Goal: Task Accomplishment & Management: Use online tool/utility

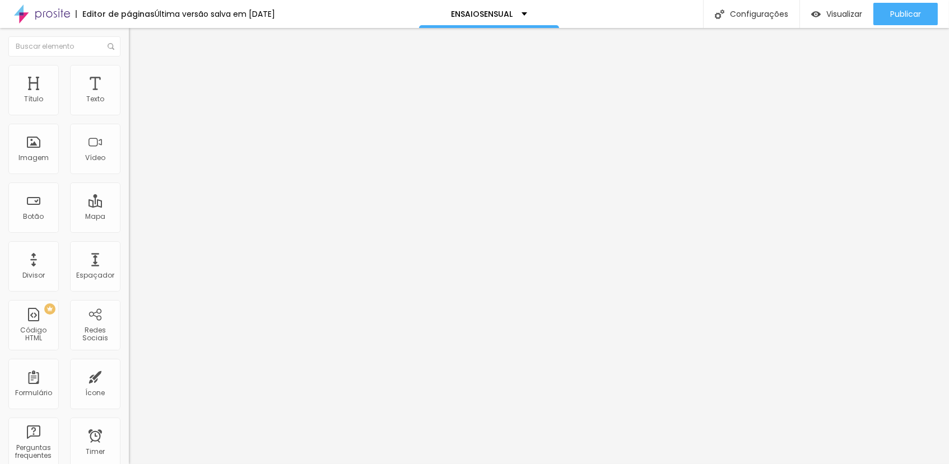
click at [137, 39] on img "button" at bounding box center [141, 40] width 9 height 9
click at [129, 114] on input "text" at bounding box center [196, 108] width 134 height 11
type input "[PHONE_NUMBER]"
drag, startPoint x: 103, startPoint y: 165, endPoint x: -49, endPoint y: 153, distance: 152.3
click at [0, 153] on html "Editor de páginas Alterações salvas automaticamente ENSAIOSENSUAL Configurações…" at bounding box center [474, 232] width 949 height 464
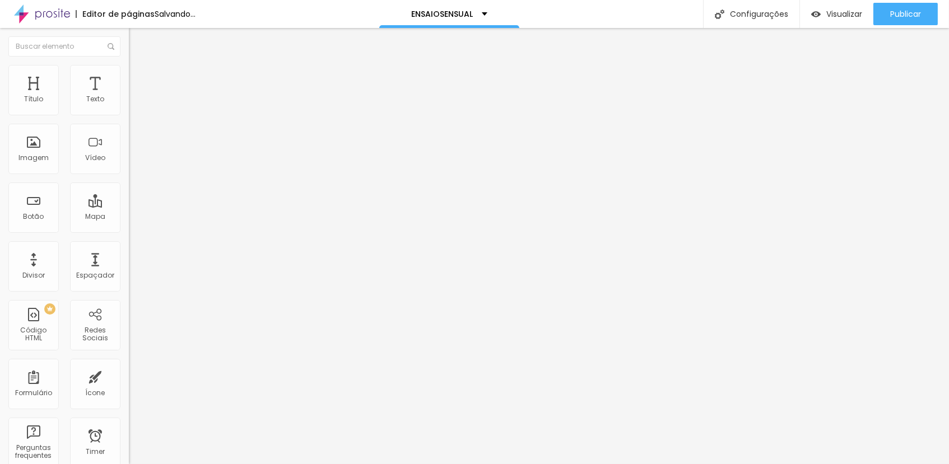
type input "a"
type input "AGENDAR MEU ENSAIO"
click at [137, 38] on div "Editar Texto" at bounding box center [169, 40] width 64 height 9
click at [129, 87] on ul "Conteúdo Estilo Avançado" at bounding box center [193, 80] width 129 height 34
click at [139, 85] on span "Estilo" at bounding box center [147, 82] width 17 height 10
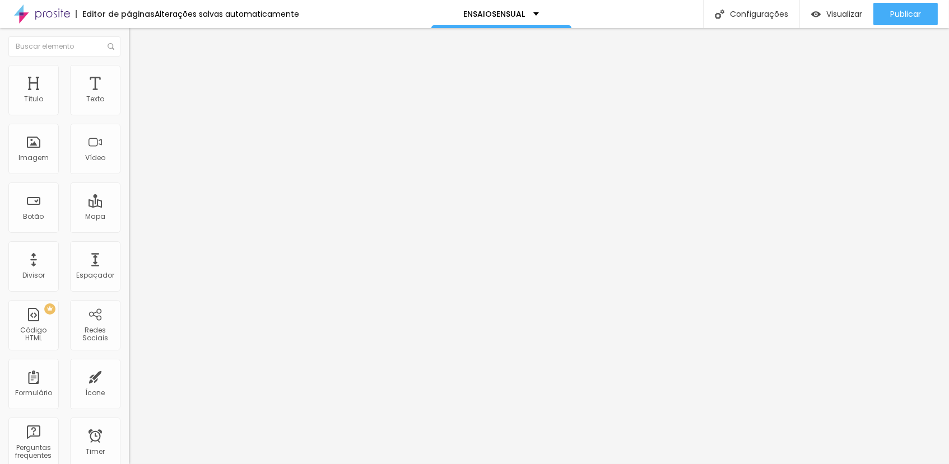
type input "15"
type input "16"
drag, startPoint x: 38, startPoint y: 177, endPoint x: 66, endPoint y: 176, distance: 28.6
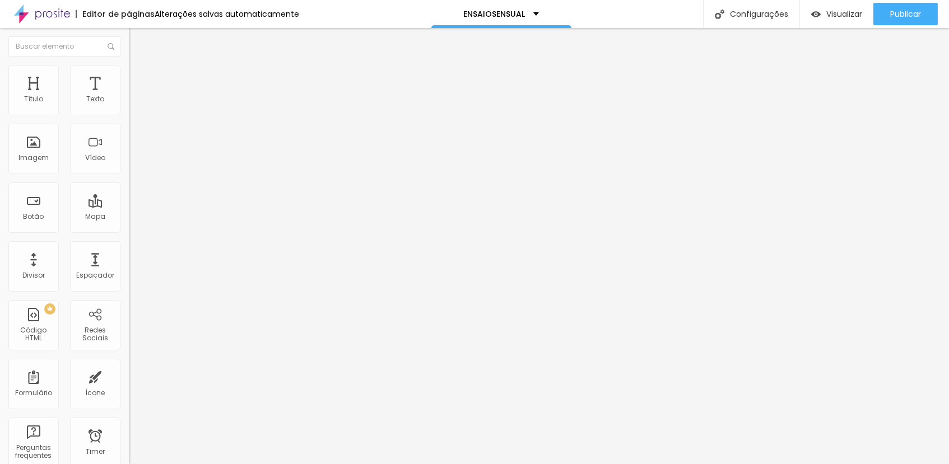
type input "16"
click at [129, 334] on input "range" at bounding box center [165, 338] width 72 height 9
click at [139, 86] on span "Estilo" at bounding box center [147, 82] width 17 height 10
type input "15"
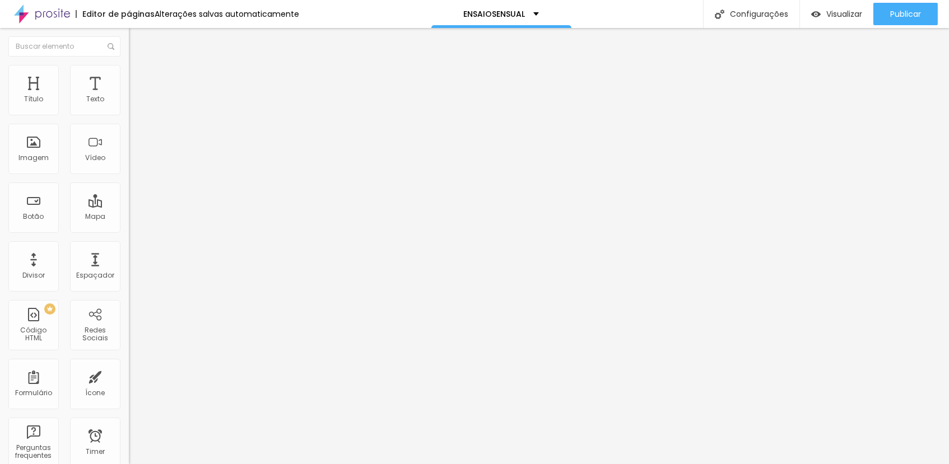
type input "16"
drag, startPoint x: 43, startPoint y: 178, endPoint x: 72, endPoint y: 179, distance: 29.2
type input "16"
click at [129, 334] on input "range" at bounding box center [165, 338] width 72 height 9
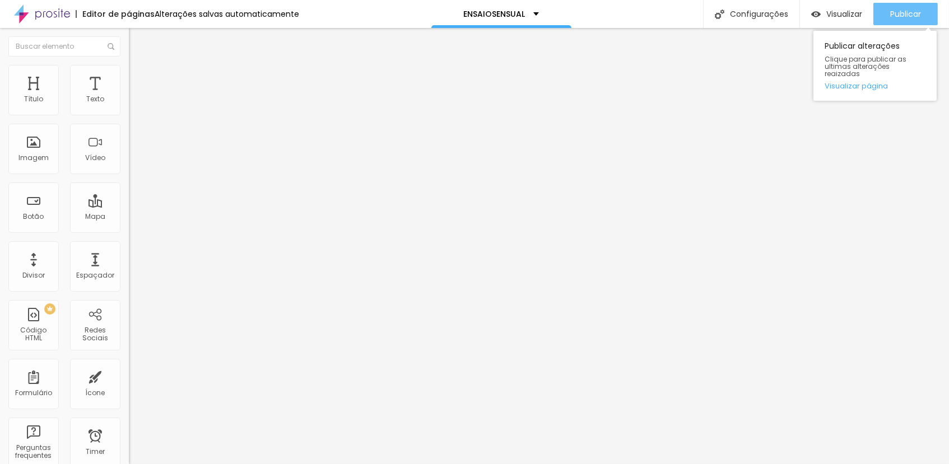
click at [908, 10] on span "Publicar" at bounding box center [905, 14] width 31 height 9
